Goal: Information Seeking & Learning: Check status

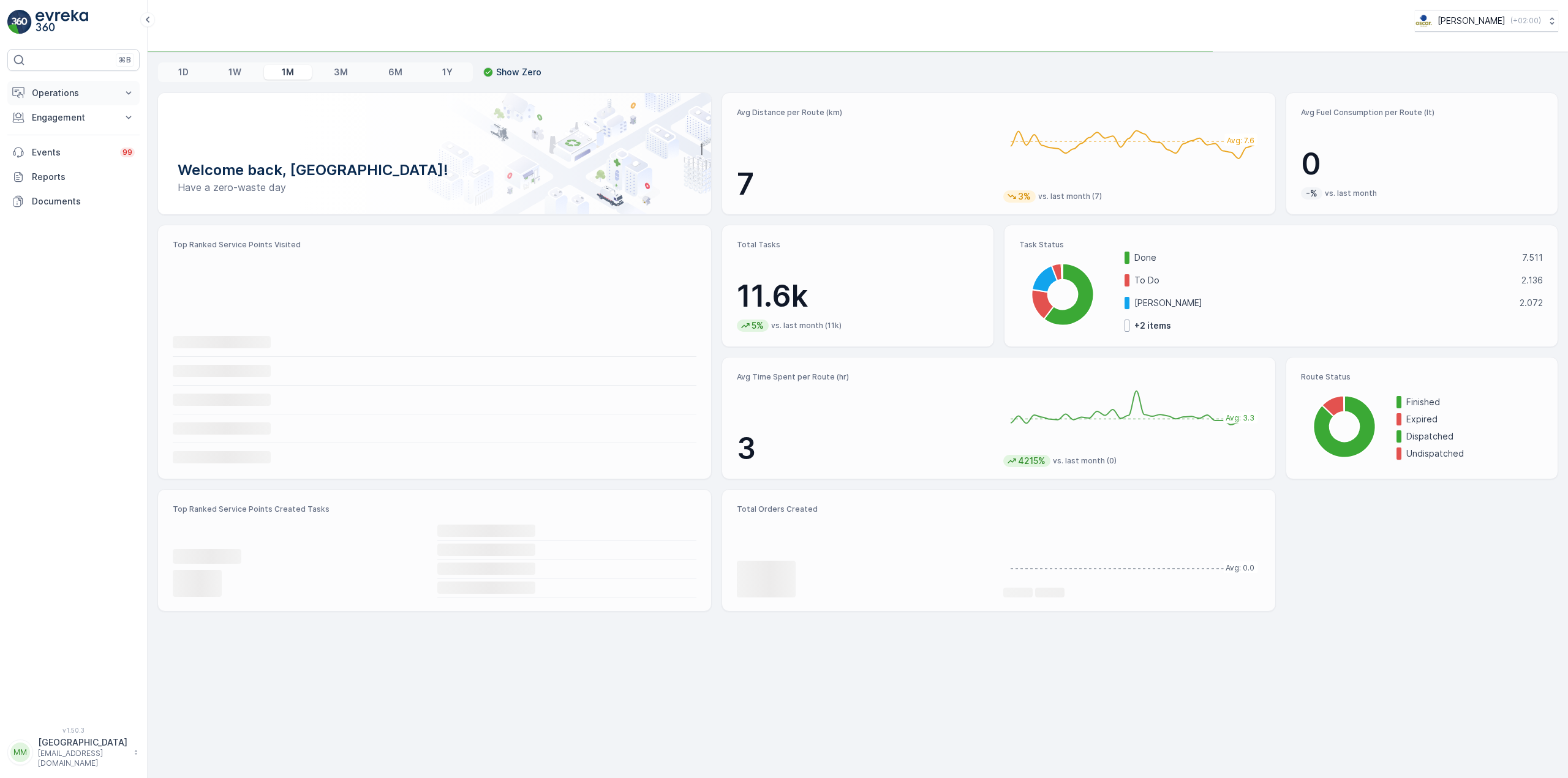
click at [72, 86] on button "Operations" at bounding box center [73, 93] width 132 height 25
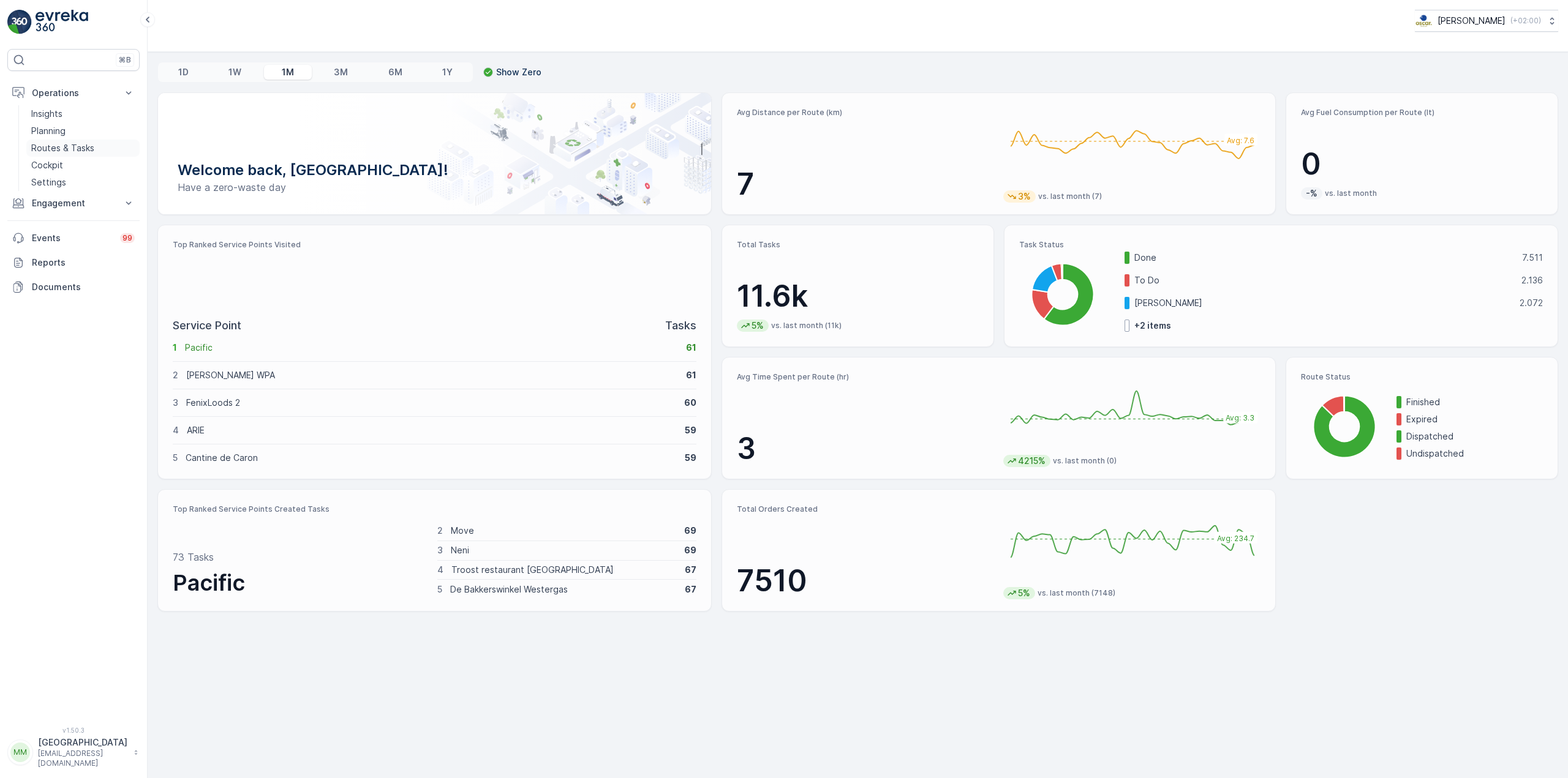
click at [58, 148] on p "Routes & Tasks" at bounding box center [63, 147] width 63 height 12
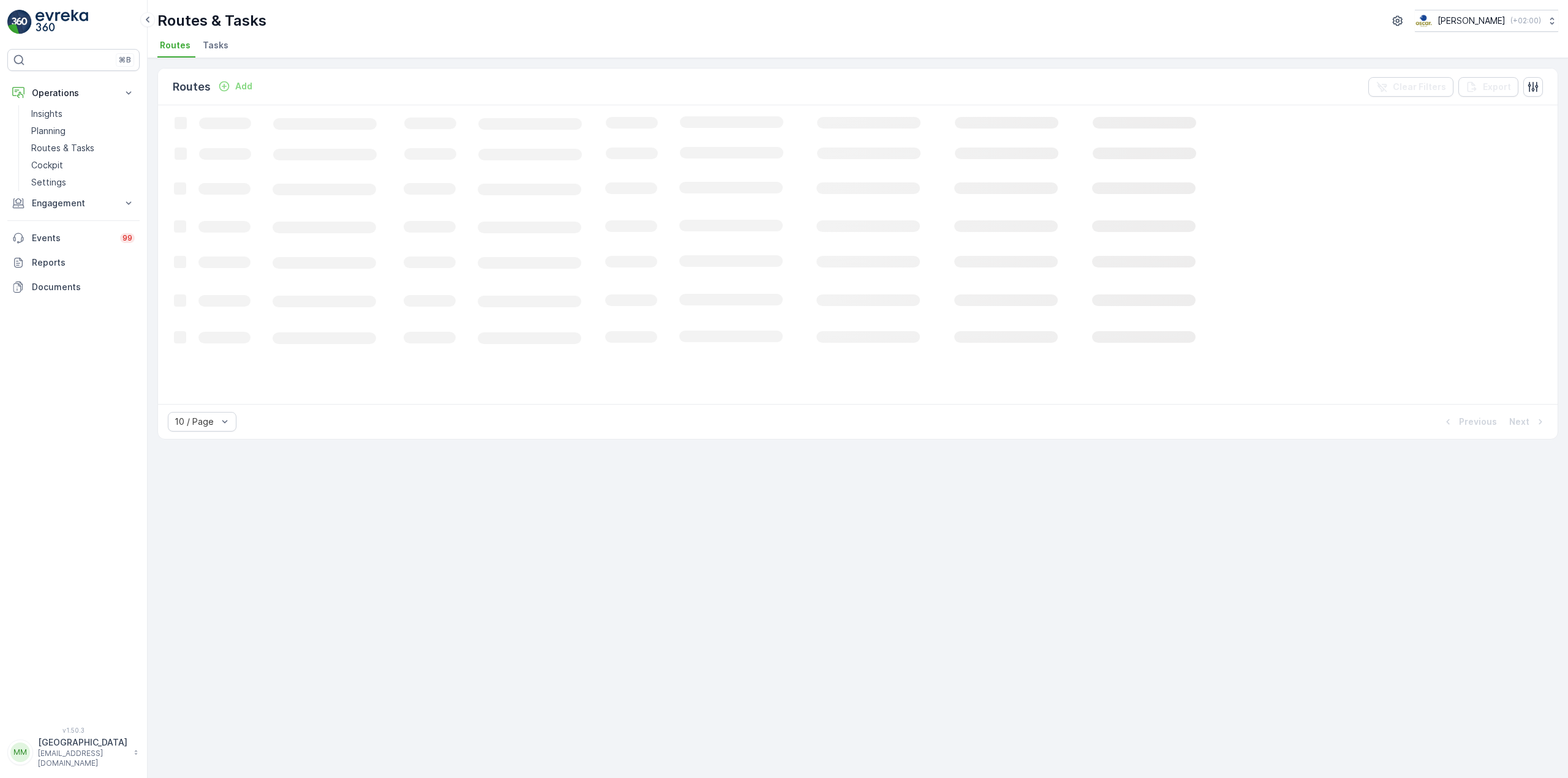
click at [212, 43] on span "Tasks" at bounding box center [216, 45] width 26 height 12
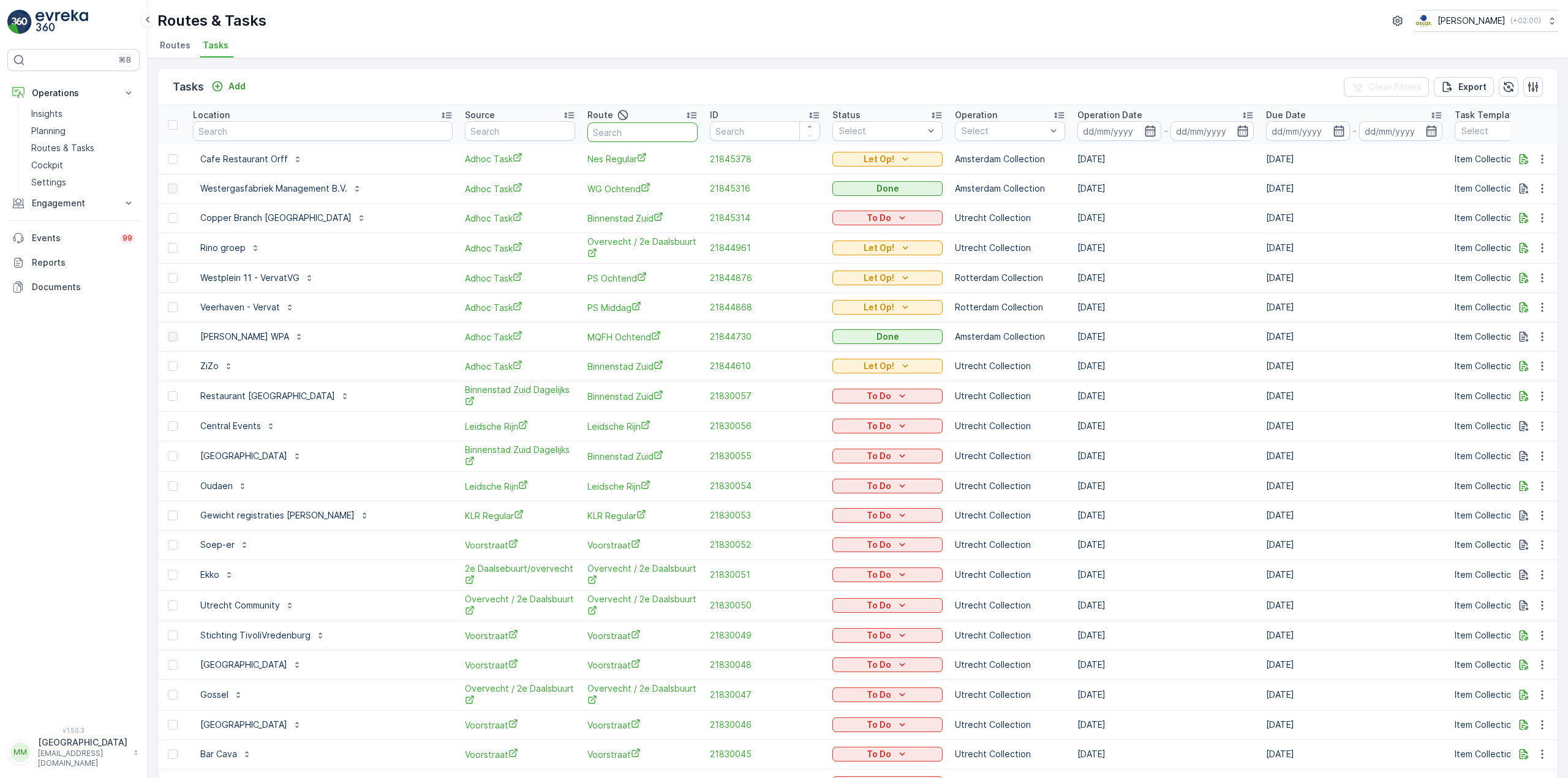
click at [587, 125] on input "text" at bounding box center [642, 132] width 110 height 20
type input "seenons ut"
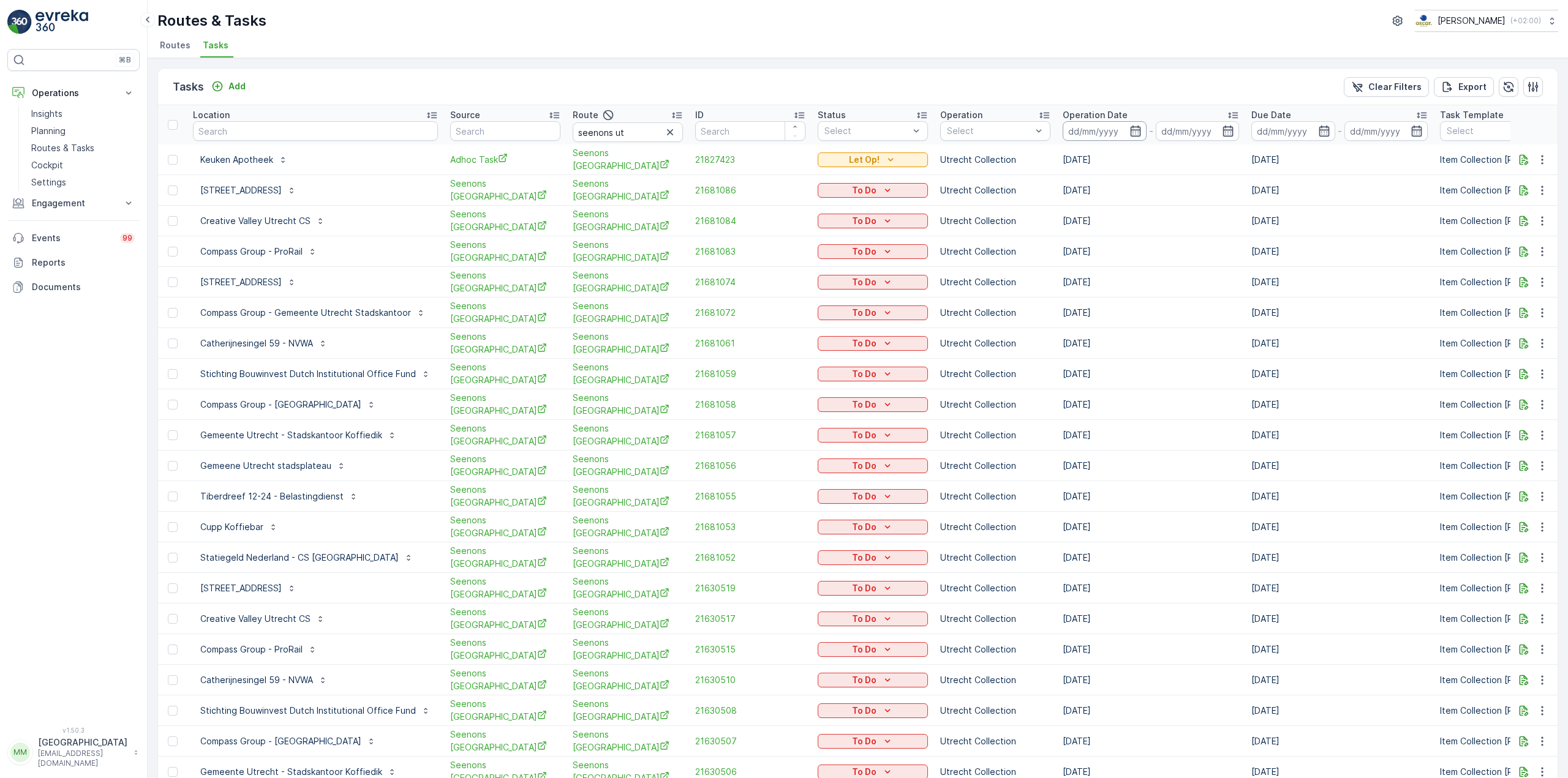
click at [1102, 136] on input at bounding box center [1104, 131] width 84 height 20
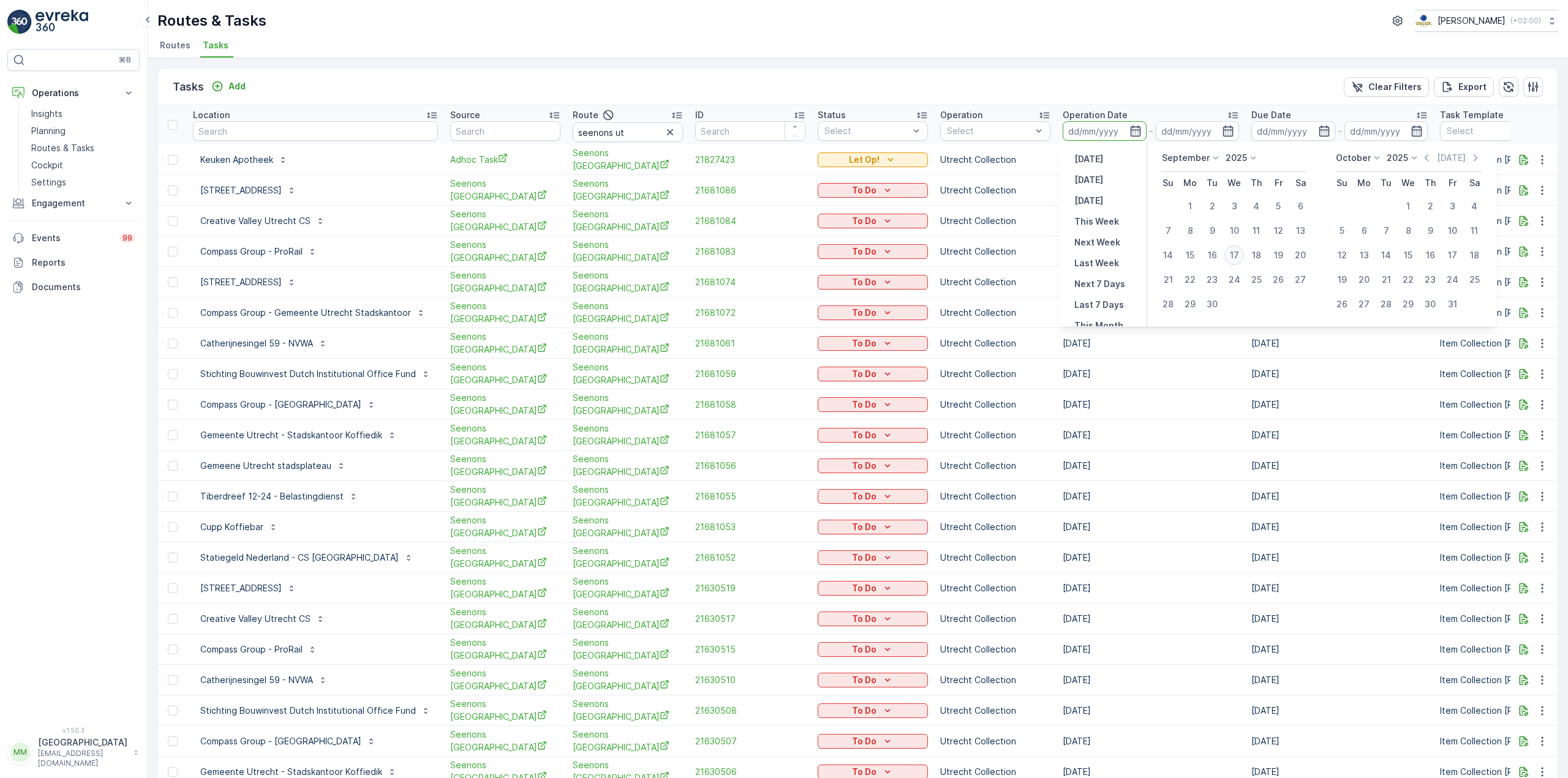
click at [1236, 258] on div "17" at bounding box center [1234, 256] width 20 height 20
type input "17.09.2025"
click at [1236, 258] on div "17" at bounding box center [1234, 256] width 20 height 20
type input "17.09.2025"
